Goal: Task Accomplishment & Management: Manage account settings

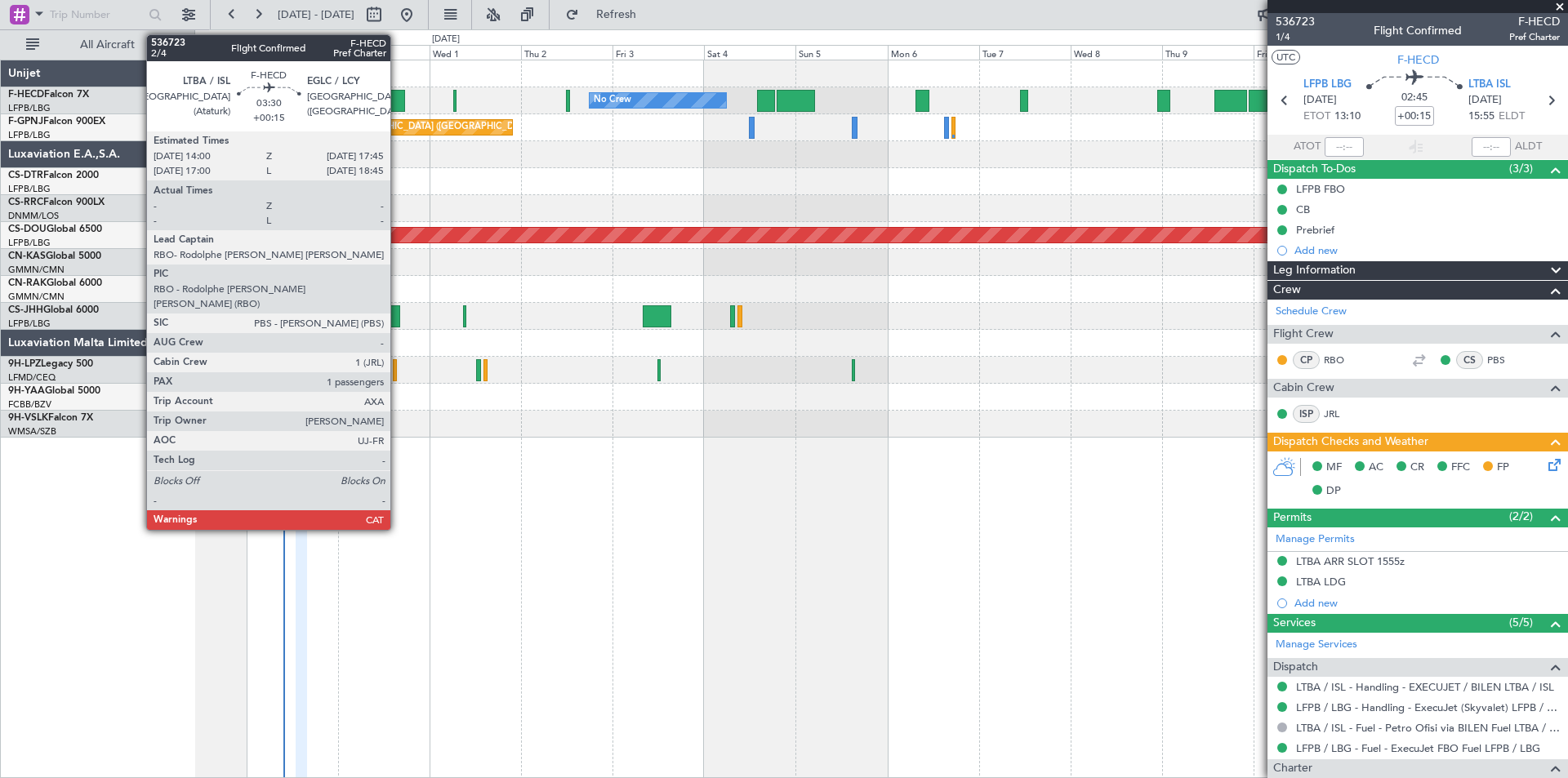
click at [398, 100] on div at bounding box center [398, 101] width 14 height 22
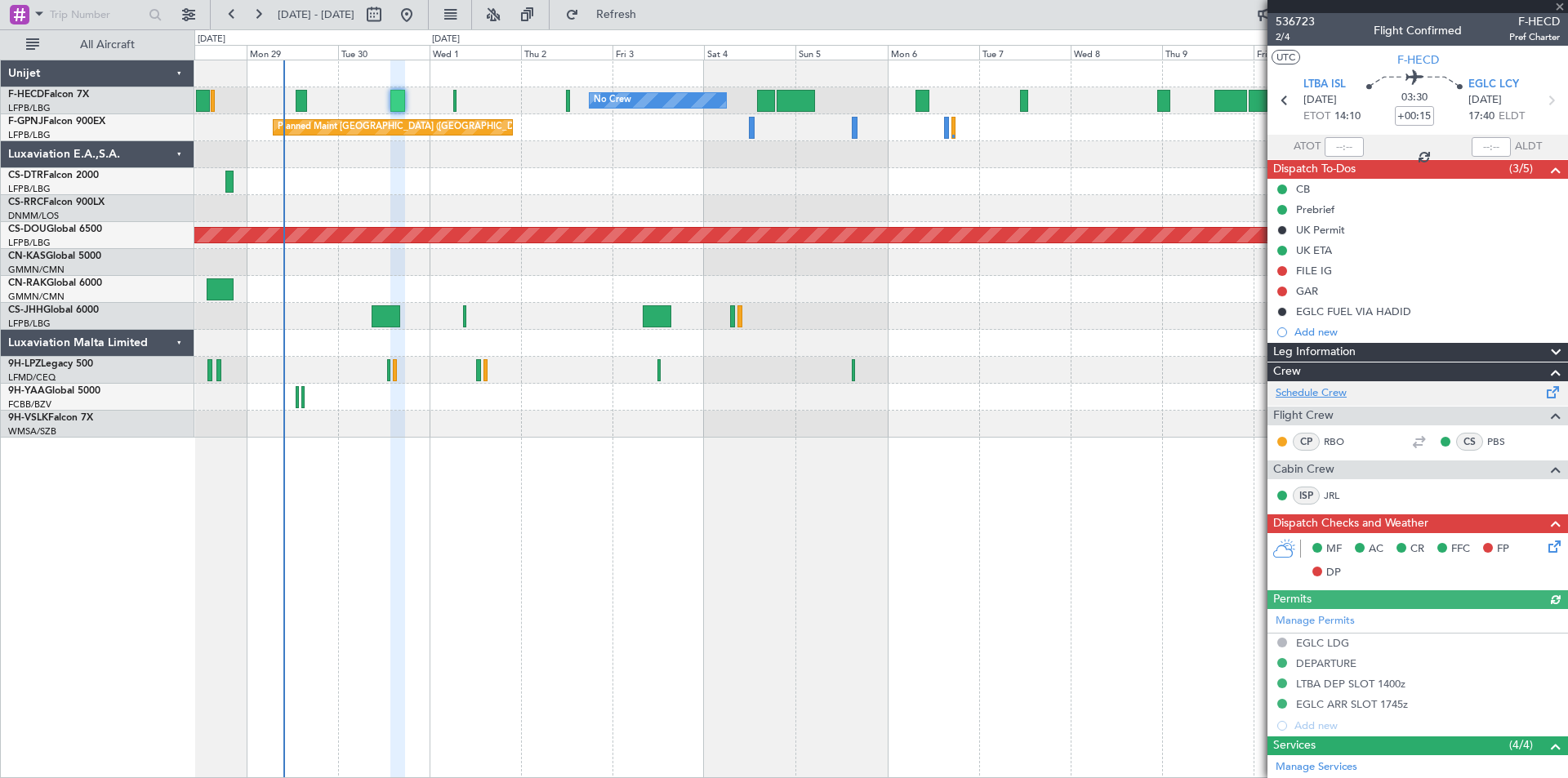
click at [1300, 392] on link "Schedule Crew" at bounding box center [1310, 393] width 71 height 16
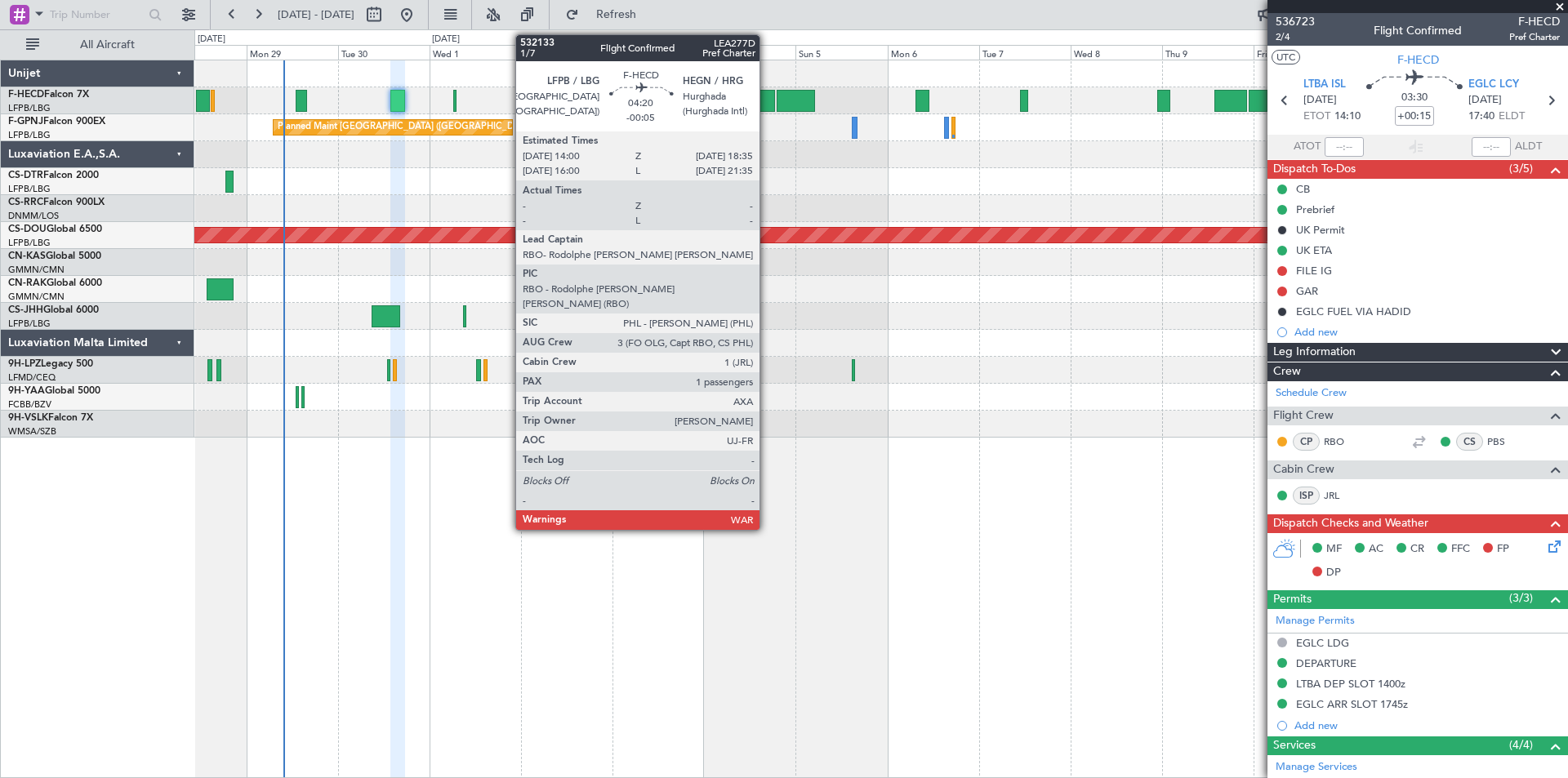
click at [765, 104] on div at bounding box center [766, 101] width 18 height 22
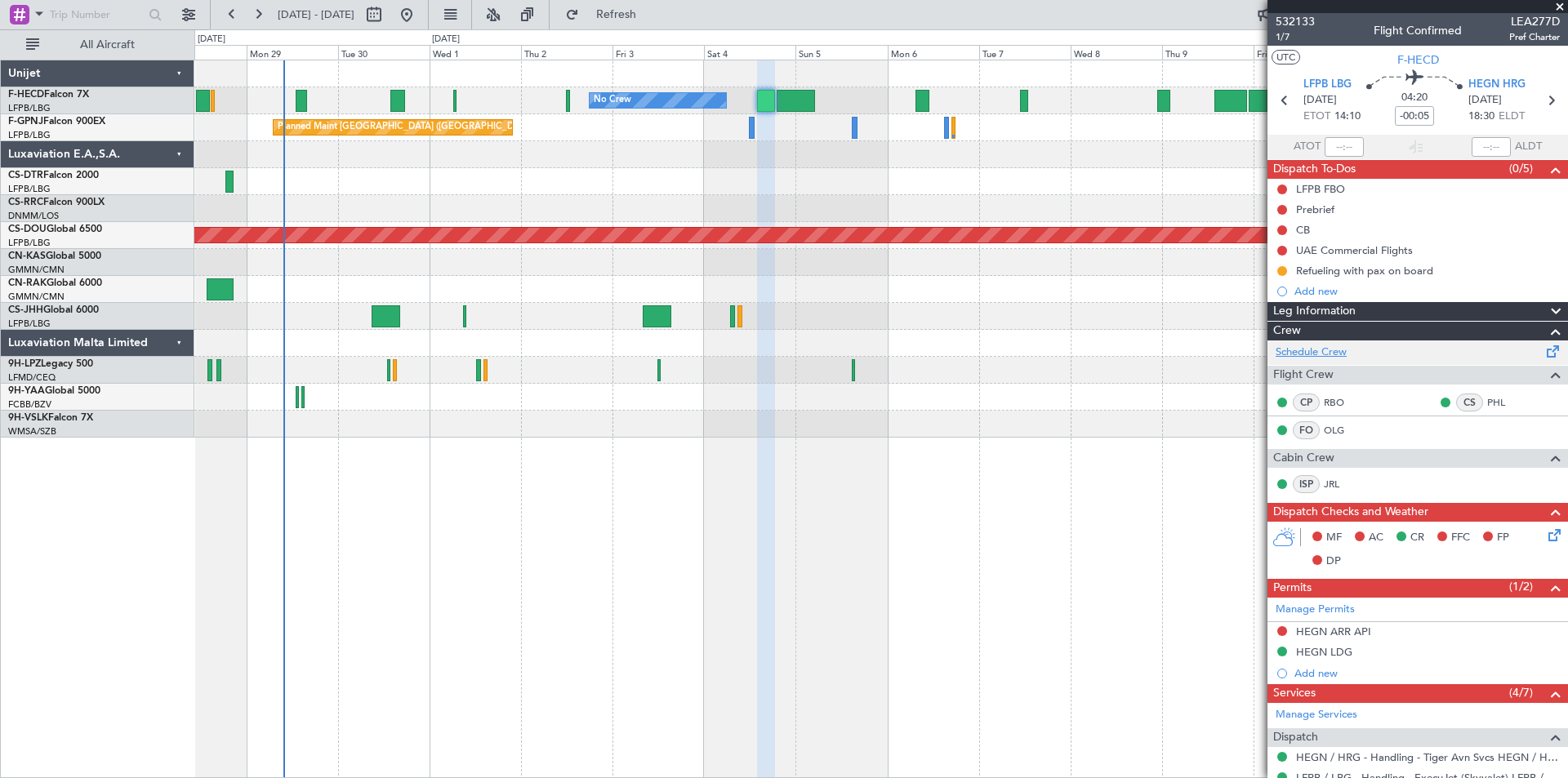
click at [1301, 349] on link "Schedule Crew" at bounding box center [1310, 353] width 71 height 16
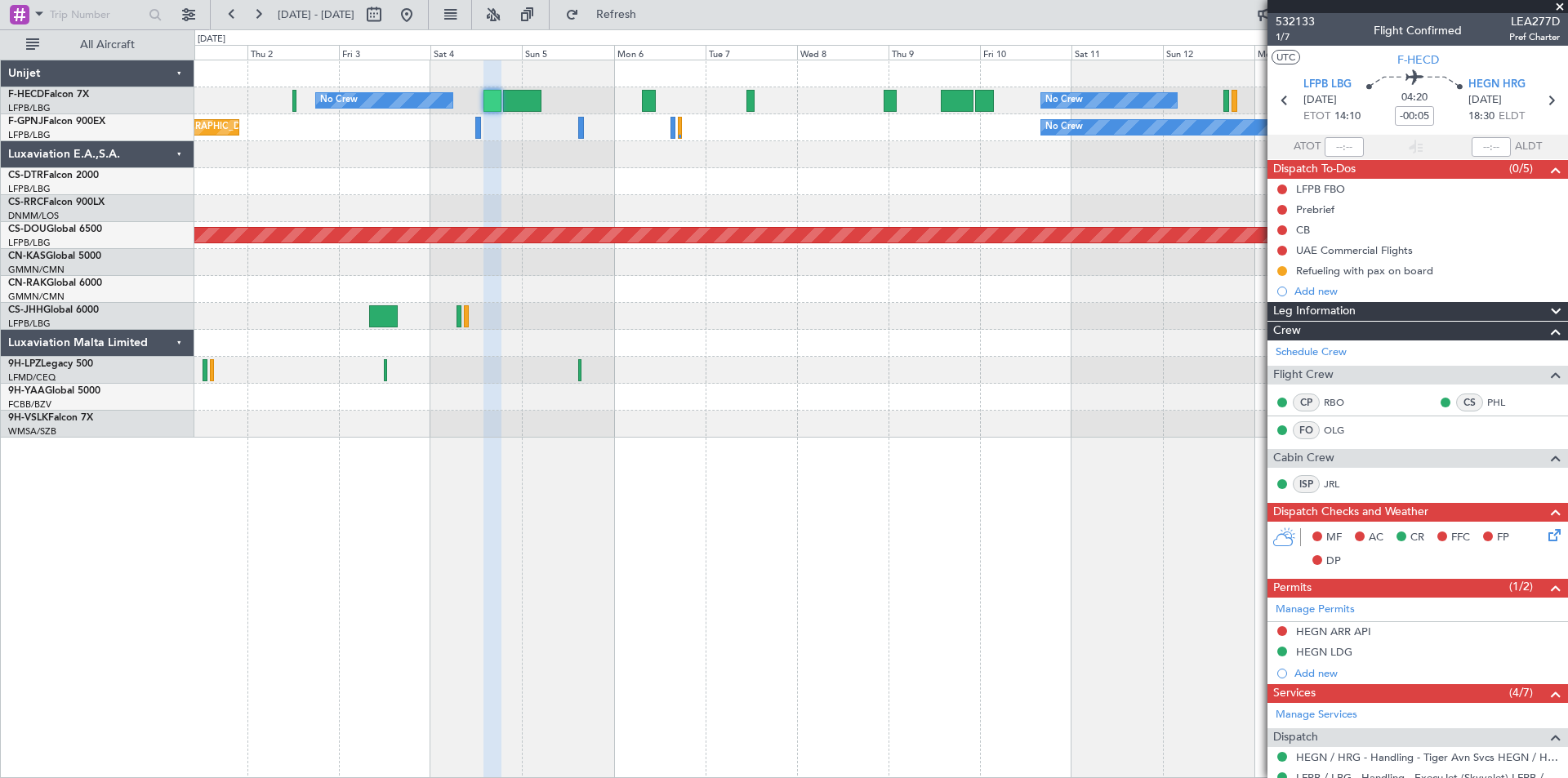
click at [795, 180] on div "Planned Maint [GEOGRAPHIC_DATA] ([GEOGRAPHIC_DATA]) No Crew No Crew No Crew Pla…" at bounding box center [880, 249] width 1372 height 377
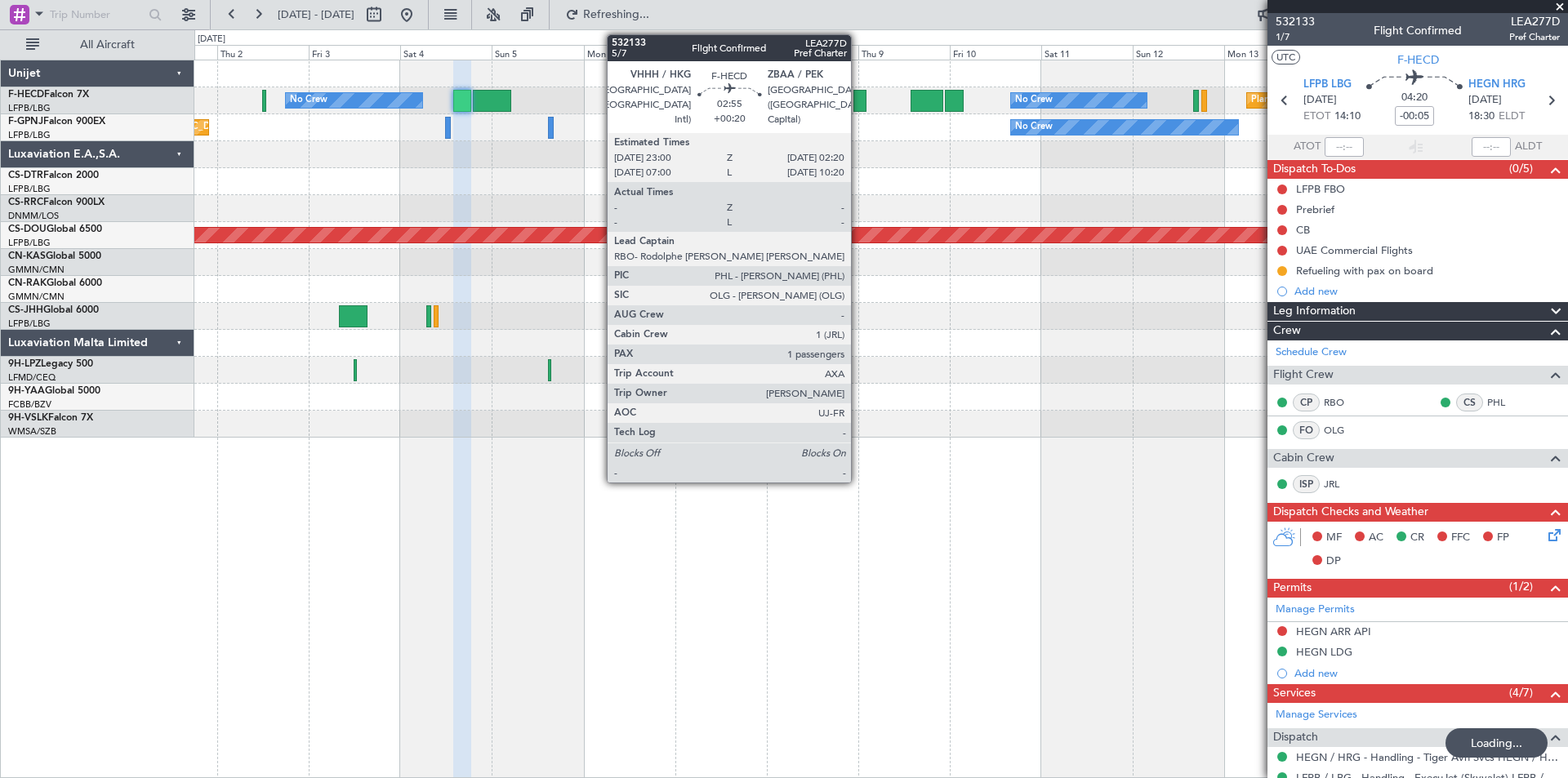
click at [858, 99] on div at bounding box center [860, 101] width 13 height 22
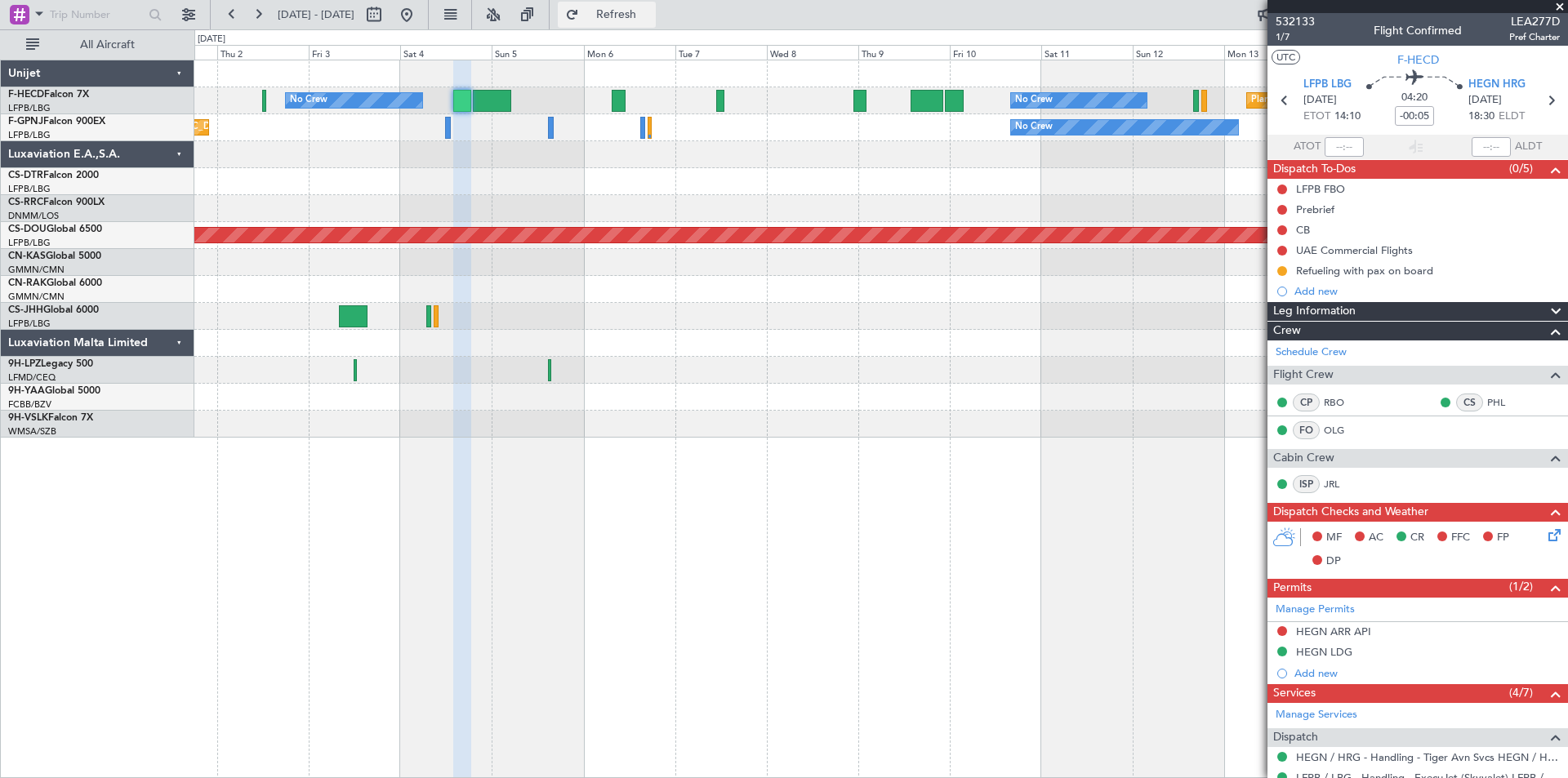
click at [651, 12] on span "Refresh" at bounding box center [617, 14] width 68 height 12
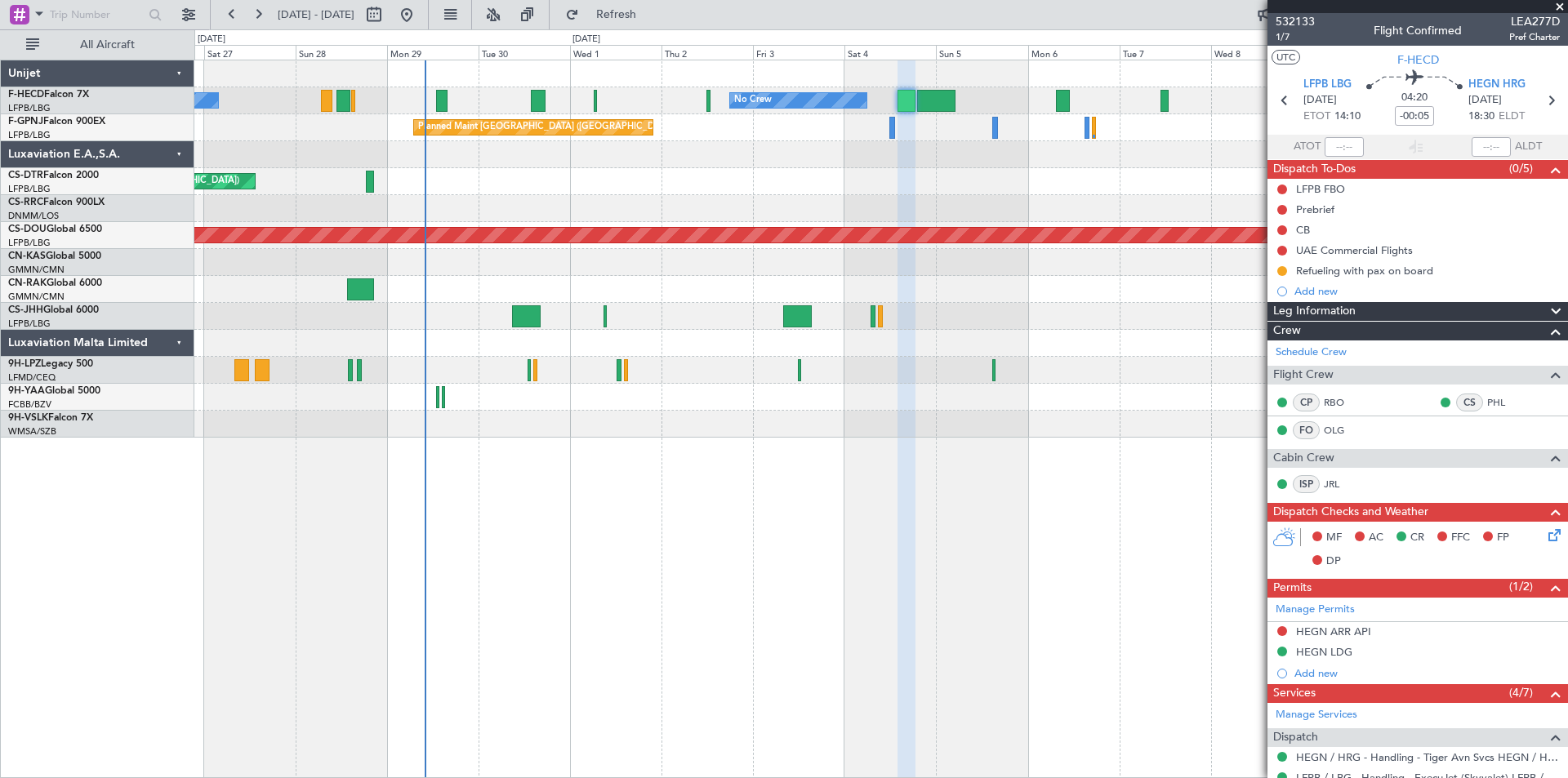
click at [957, 194] on div "Planned Maint Nice ([GEOGRAPHIC_DATA]) Planned Maint Sofia AOG Maint Sofia" at bounding box center [880, 181] width 1372 height 27
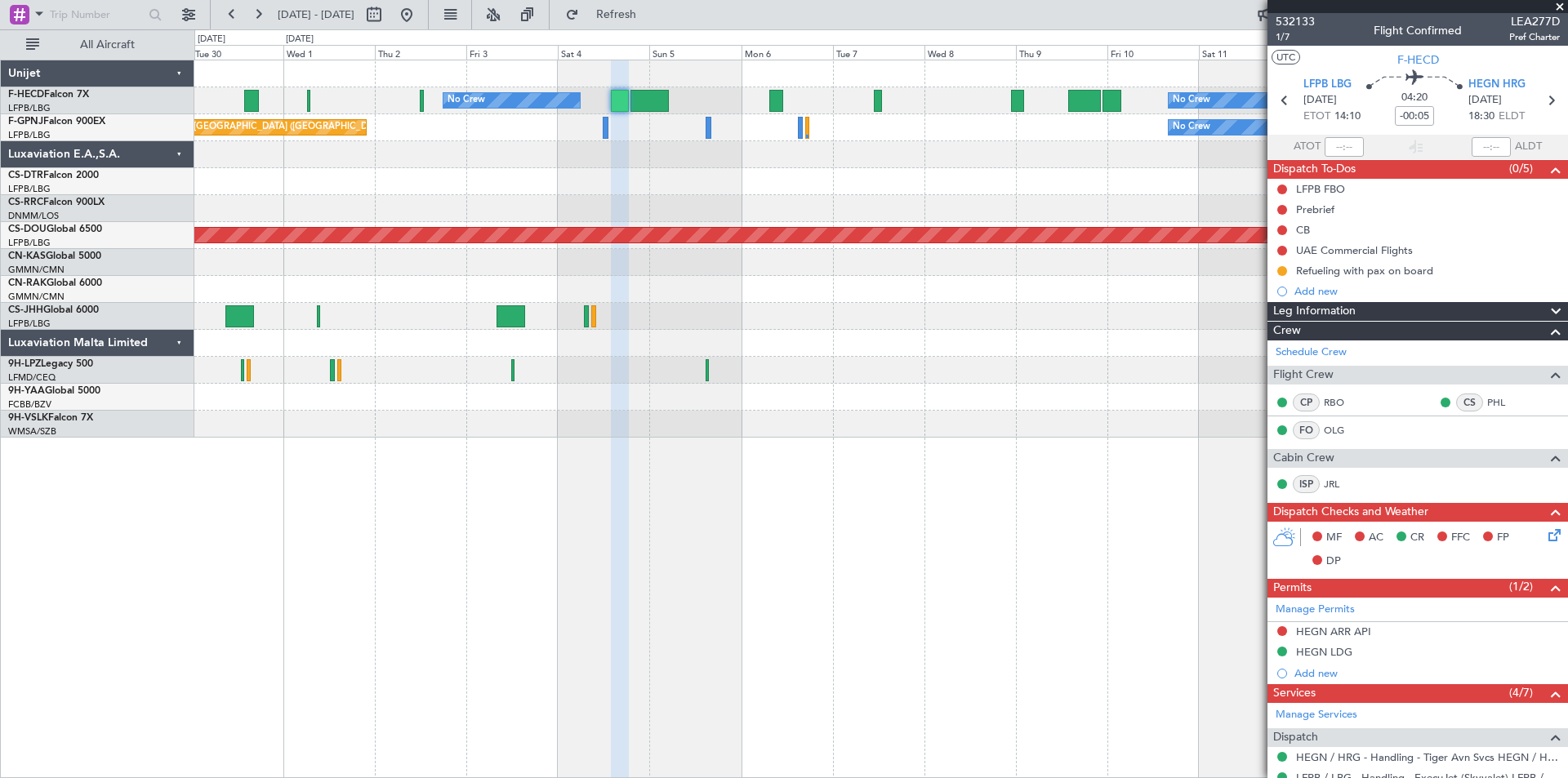
click at [663, 164] on div "No Crew No Crew Planned Maint [GEOGRAPHIC_DATA] ([GEOGRAPHIC_DATA]) No Crew Pla…" at bounding box center [880, 249] width 1372 height 377
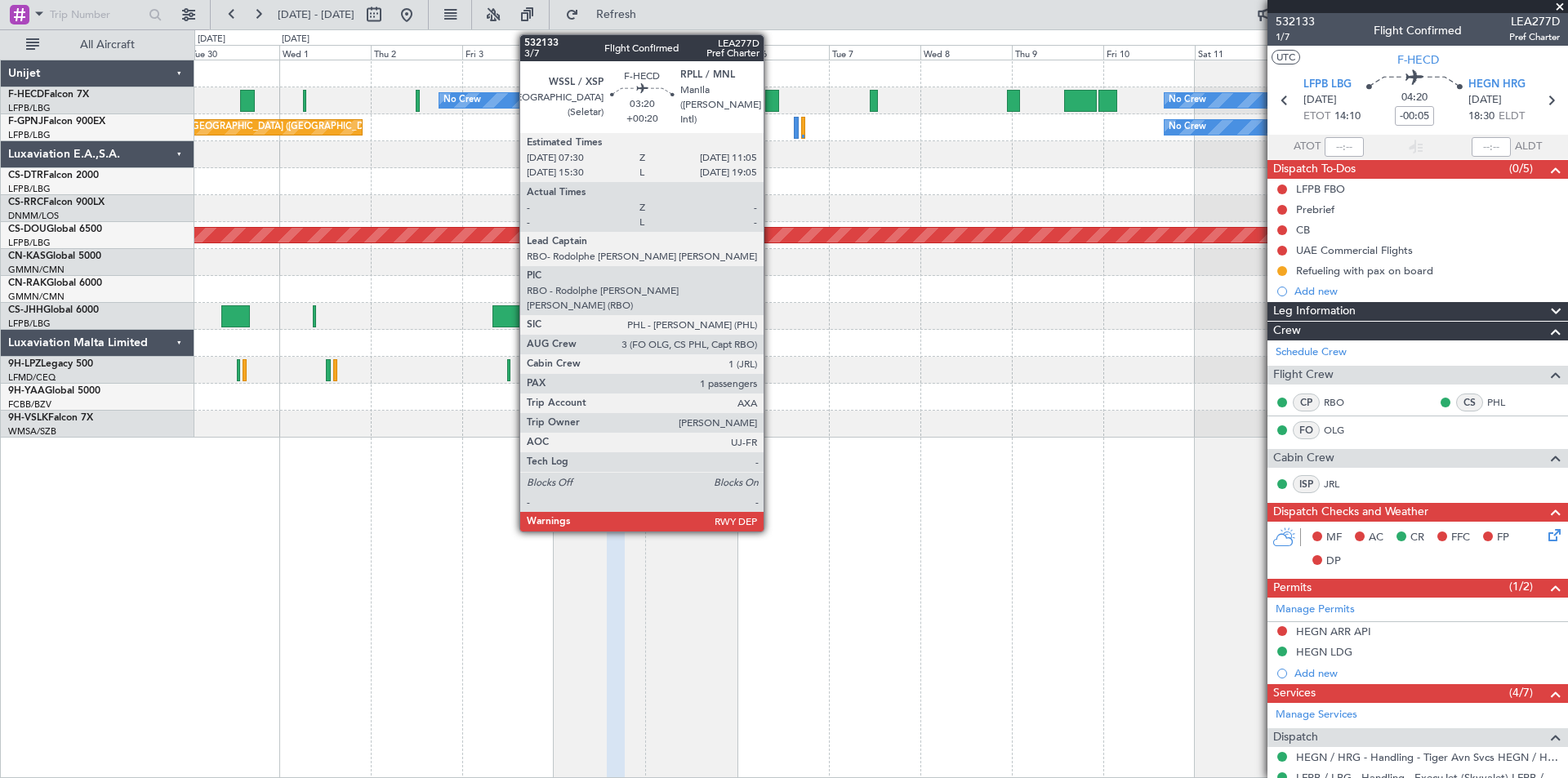
click at [771, 101] on div at bounding box center [771, 101] width 13 height 22
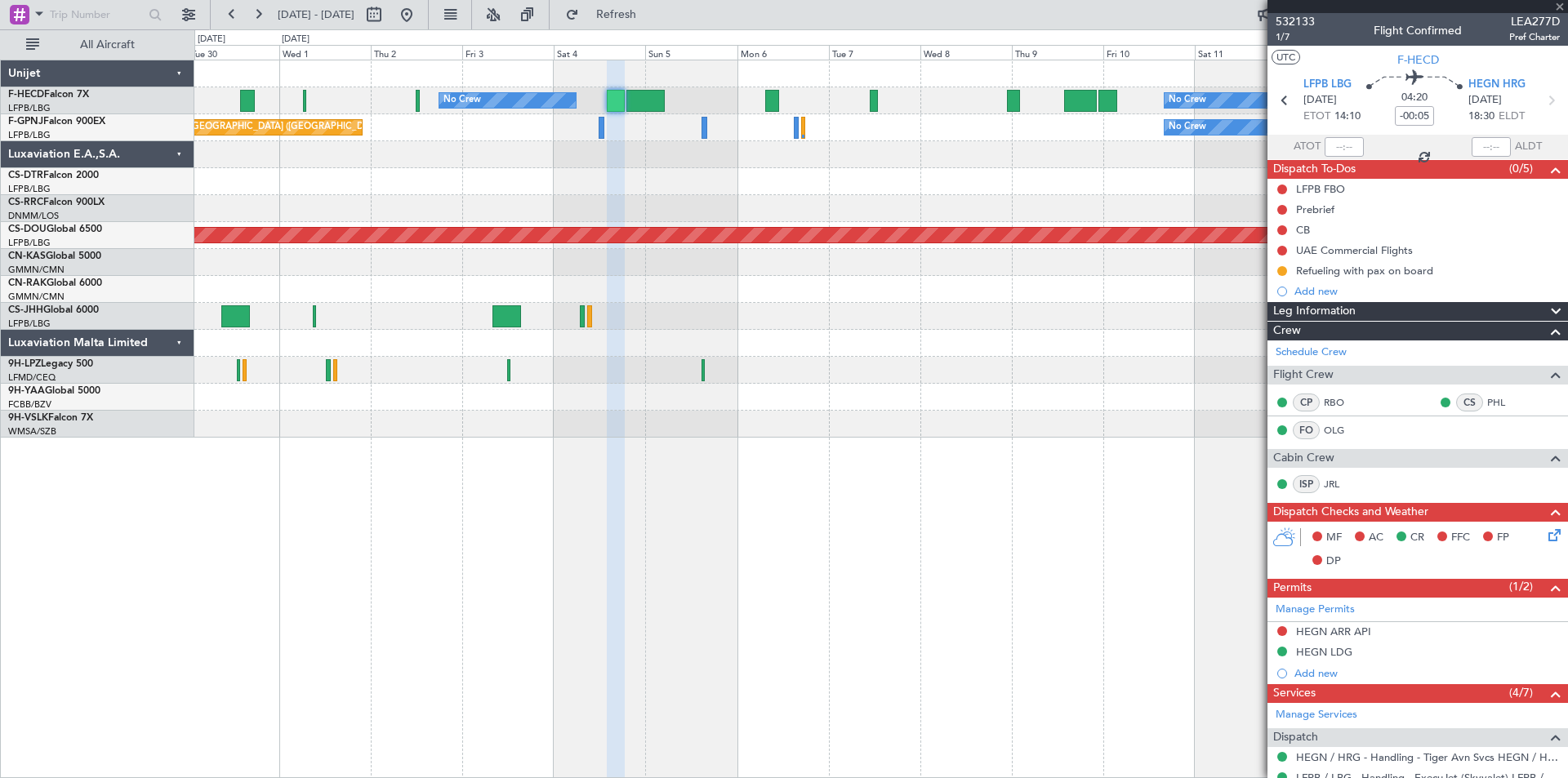
type input "+00:20"
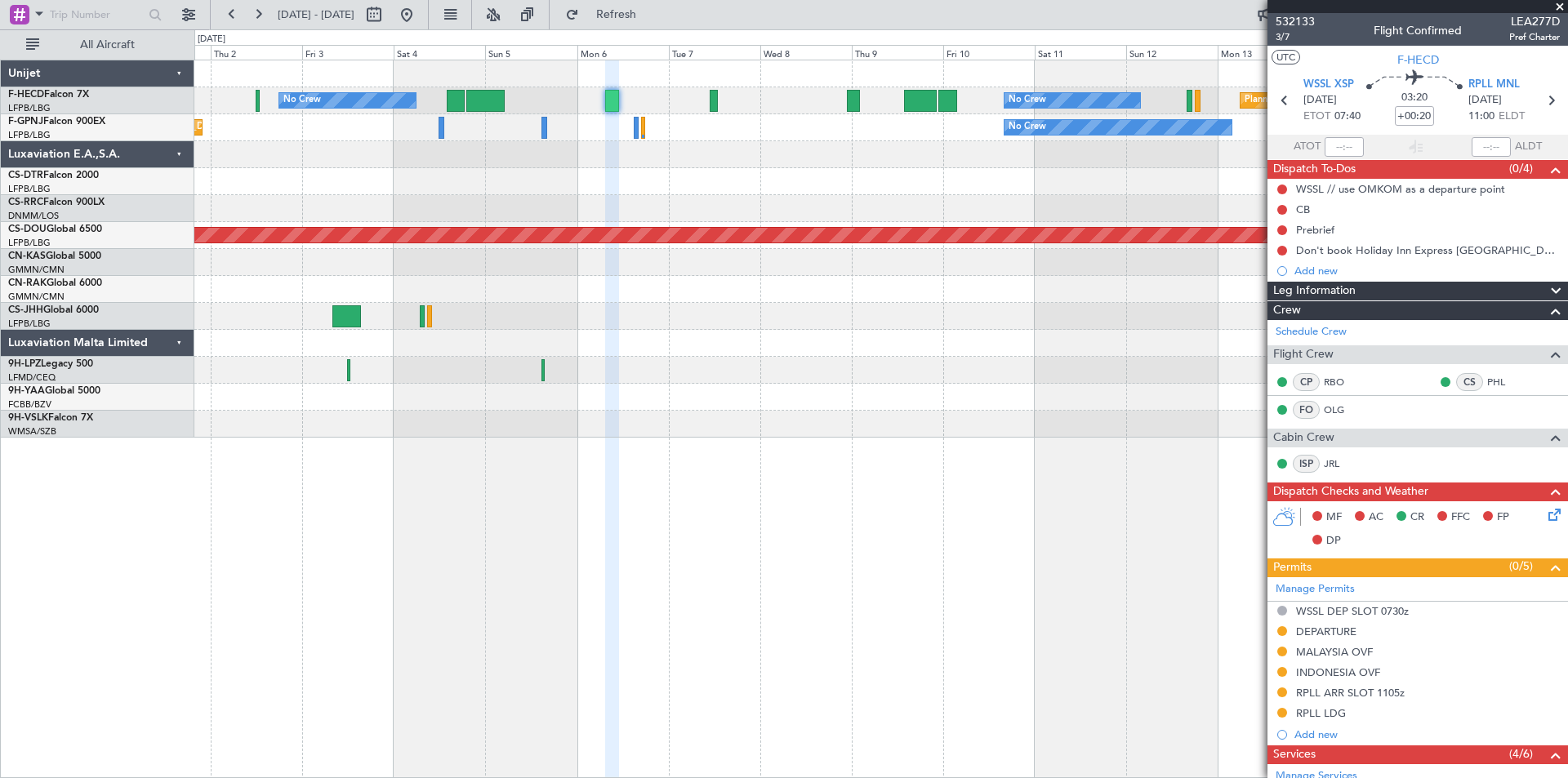
click at [783, 150] on div "No Crew No Crew Planned Maint [GEOGRAPHIC_DATA] ([GEOGRAPHIC_DATA]) No Crew Pla…" at bounding box center [880, 249] width 1372 height 377
click at [651, 16] on span "Refresh" at bounding box center [617, 14] width 68 height 12
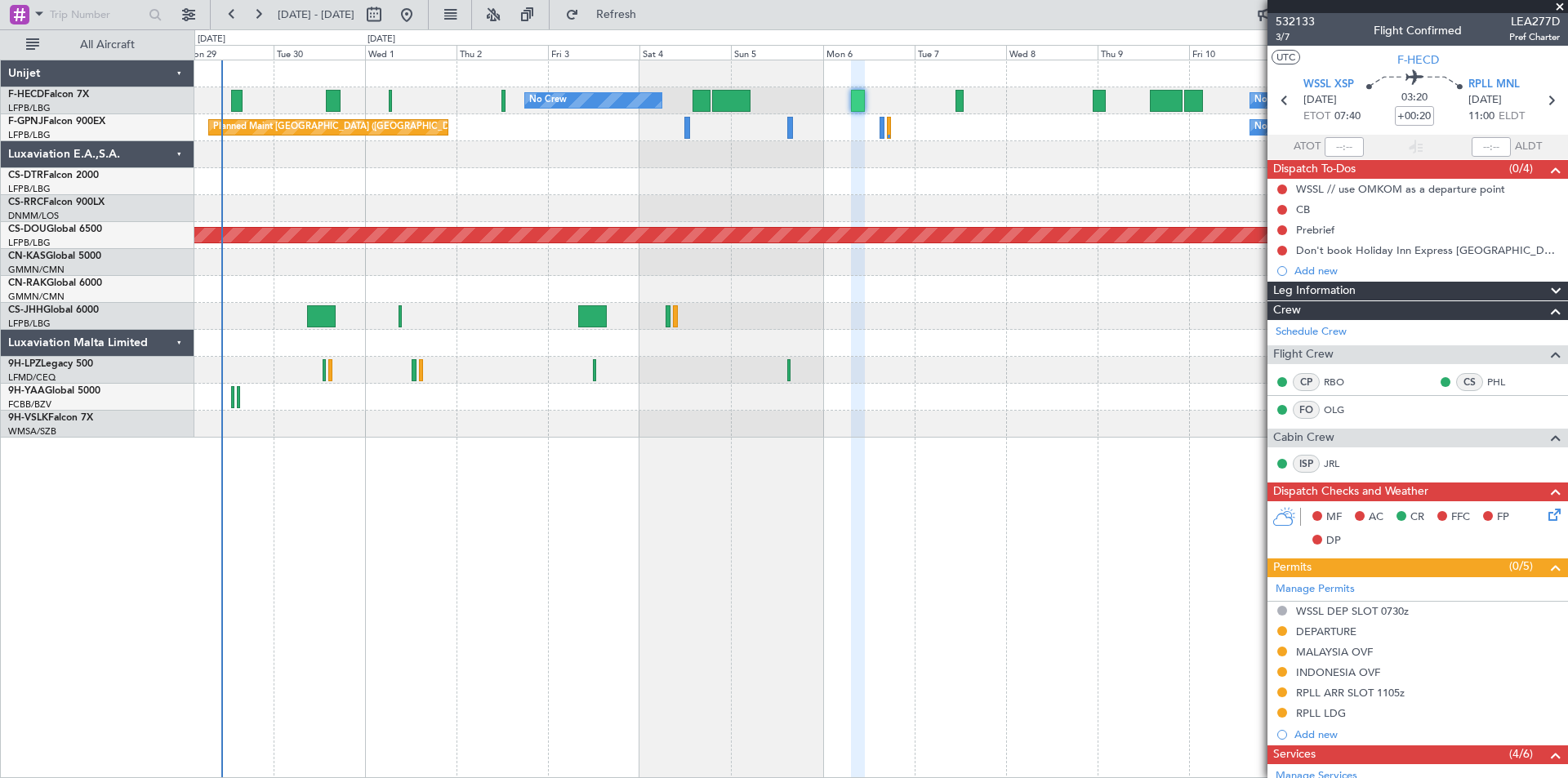
click at [756, 162] on div at bounding box center [880, 154] width 1372 height 27
